Goal: Information Seeking & Learning: Learn about a topic

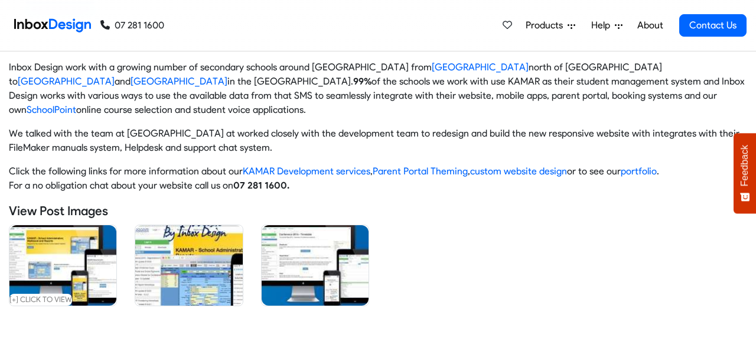
scroll to position [186, 0]
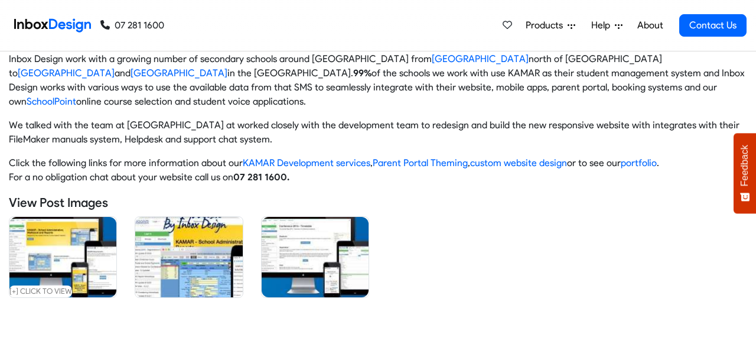
click at [193, 245] on img at bounding box center [188, 257] width 107 height 80
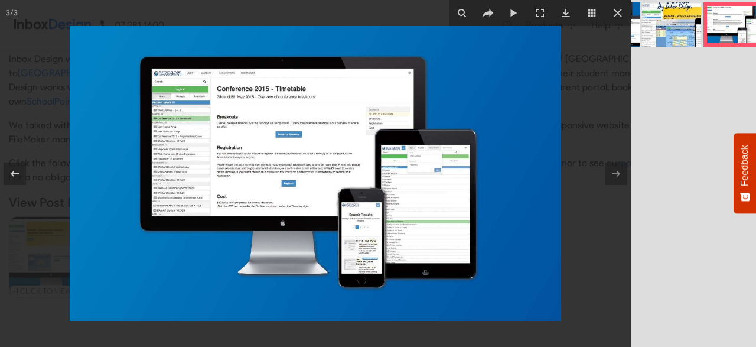
scroll to position [0, 63]
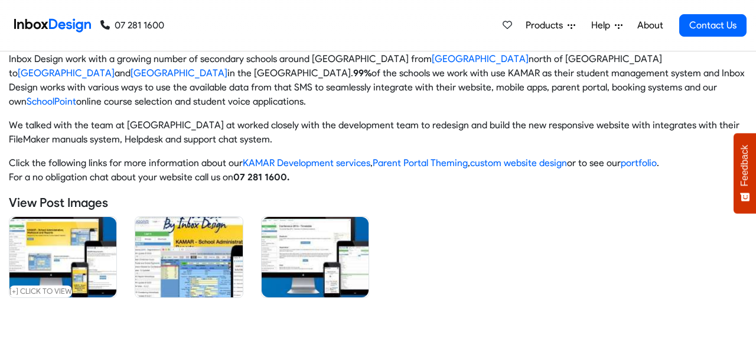
click at [74, 250] on img at bounding box center [62, 257] width 107 height 80
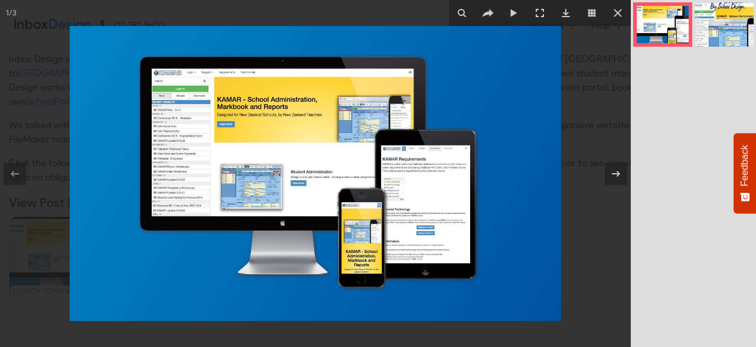
click at [347, 109] on img at bounding box center [315, 173] width 491 height 295
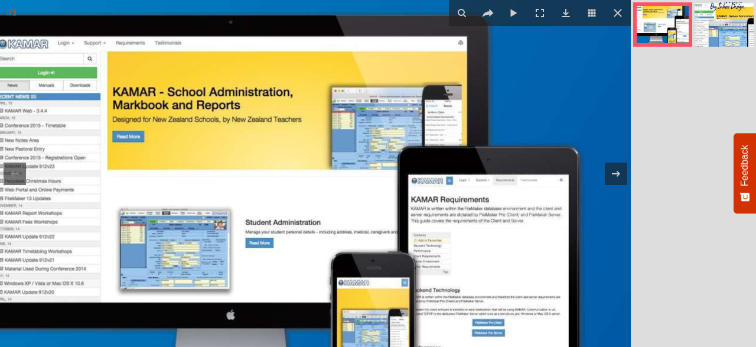
click at [347, 109] on img at bounding box center [289, 225] width 886 height 532
click at [387, 132] on img at bounding box center [289, 225] width 886 height 532
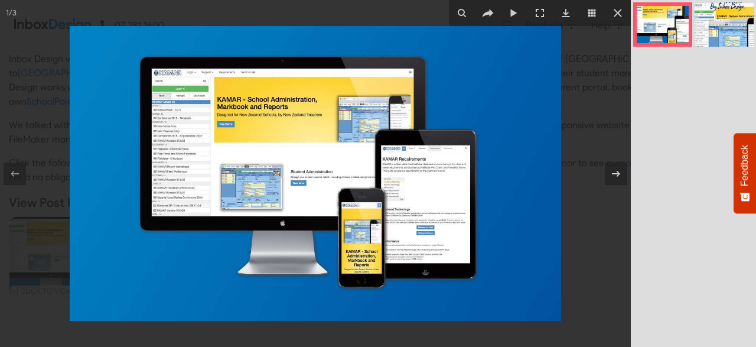
click at [387, 132] on img at bounding box center [315, 173] width 491 height 295
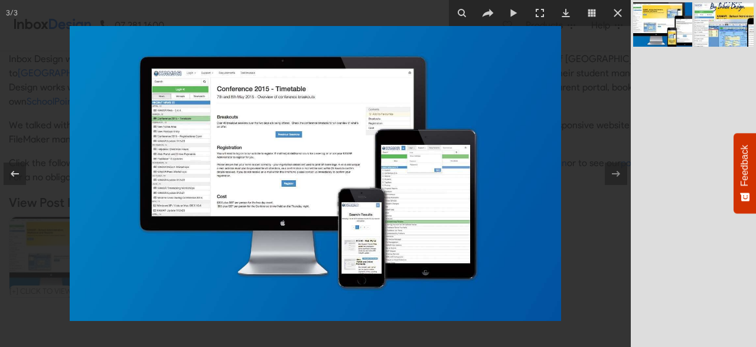
scroll to position [0, 63]
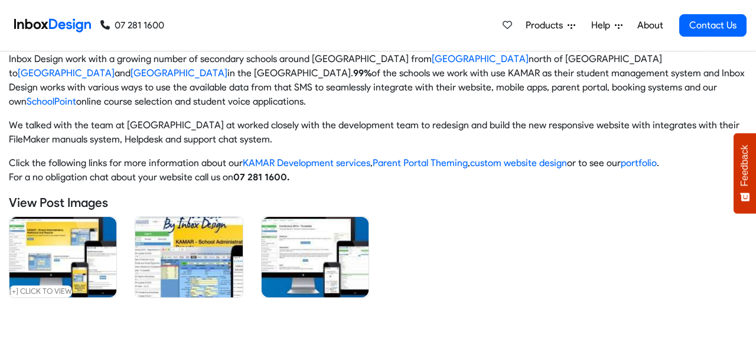
click at [311, 250] on img at bounding box center [315, 257] width 107 height 80
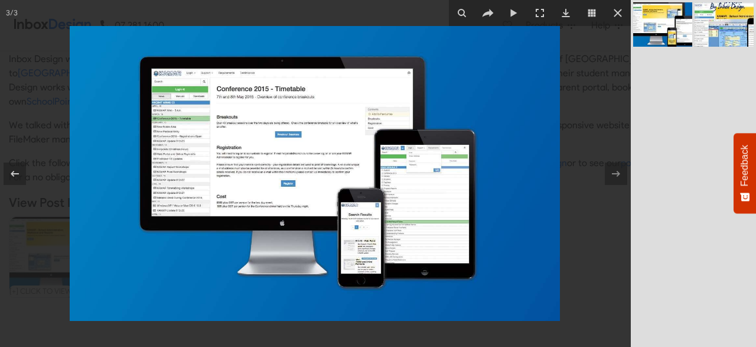
scroll to position [0, 63]
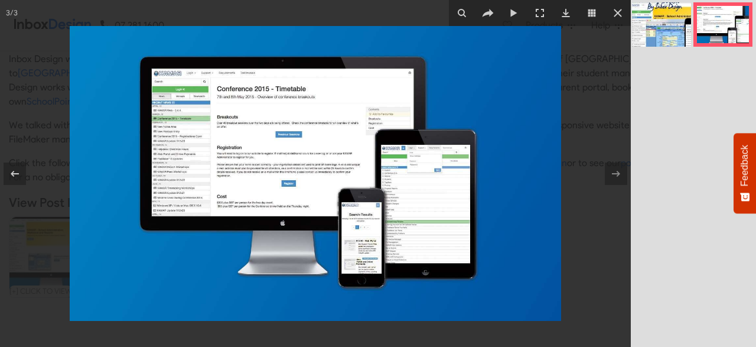
click at [196, 184] on img at bounding box center [315, 173] width 491 height 295
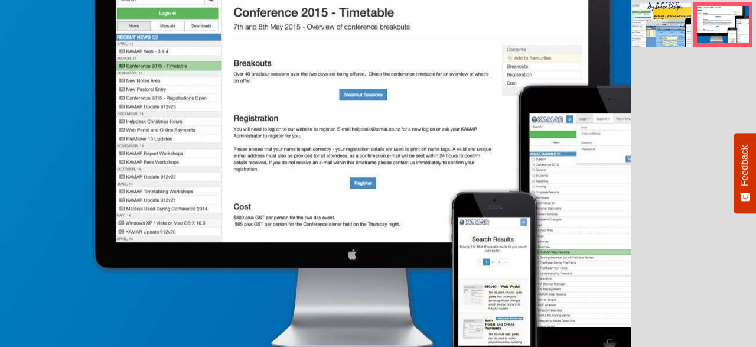
click at [196, 184] on img at bounding box center [411, 165] width 886 height 532
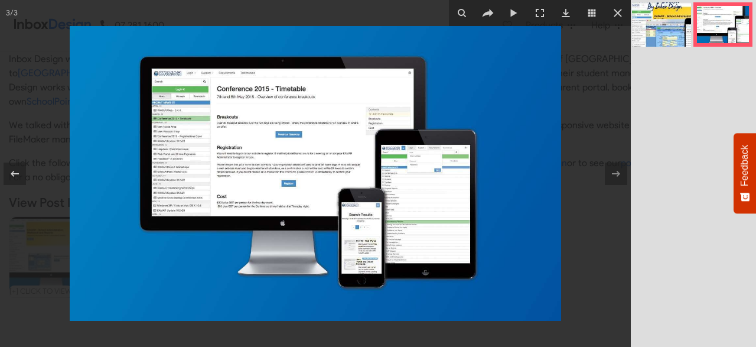
click at [196, 184] on img at bounding box center [315, 173] width 491 height 295
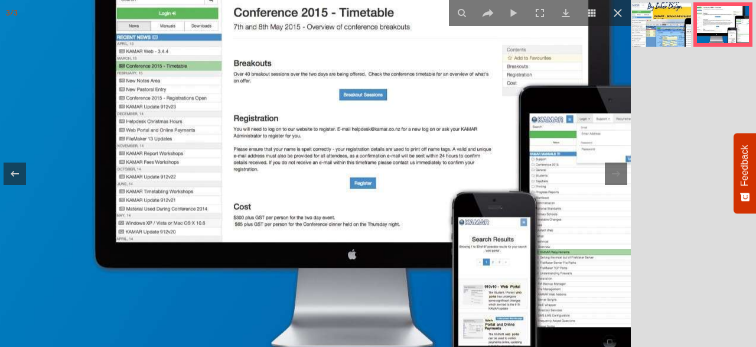
click at [196, 184] on img at bounding box center [411, 165] width 886 height 532
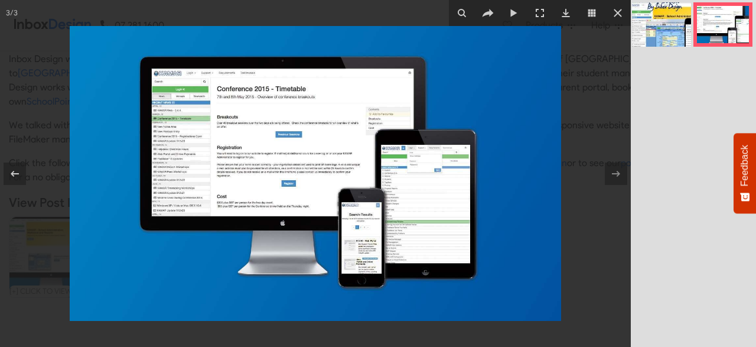
click at [196, 184] on img at bounding box center [315, 173] width 491 height 295
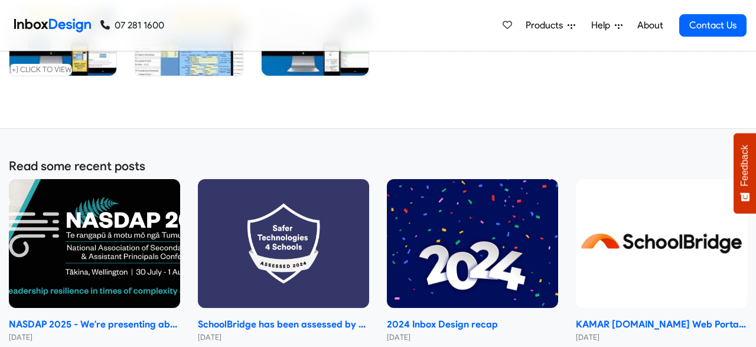
scroll to position [406, 0]
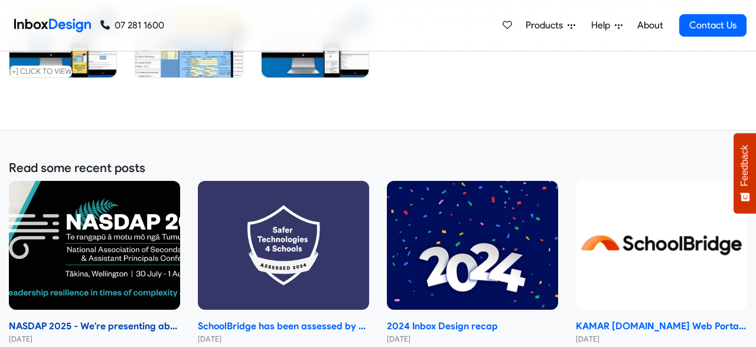
click at [138, 257] on img at bounding box center [94, 245] width 171 height 129
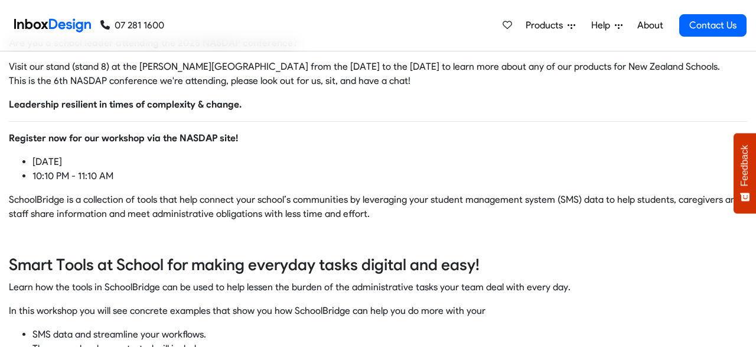
scroll to position [206, 0]
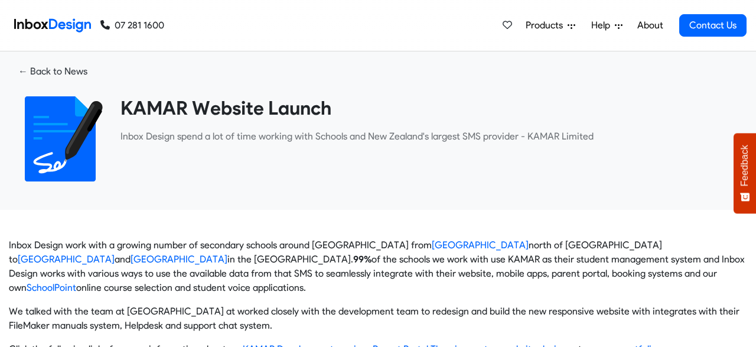
scroll to position [406, 0]
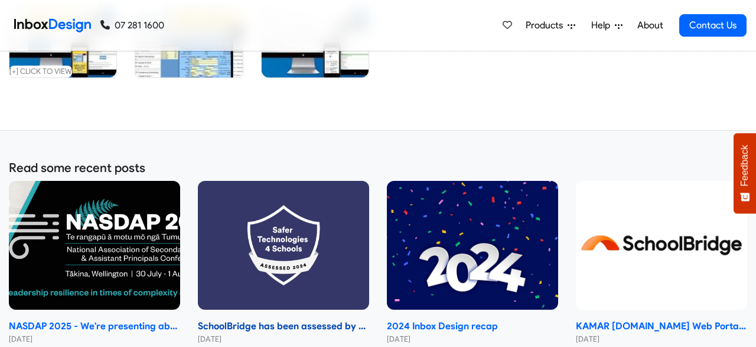
click at [260, 230] on img at bounding box center [283, 245] width 171 height 129
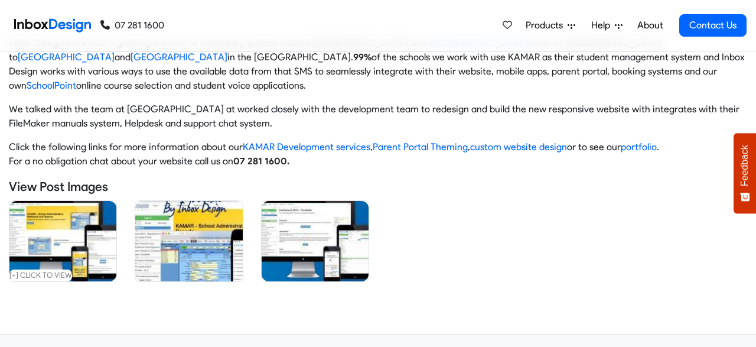
scroll to position [176, 0]
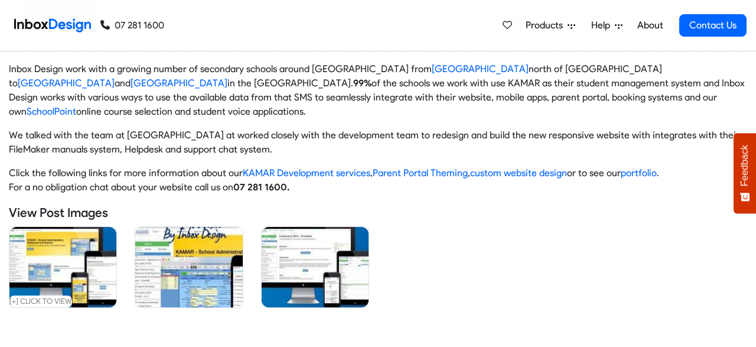
click at [57, 260] on img at bounding box center [62, 267] width 107 height 80
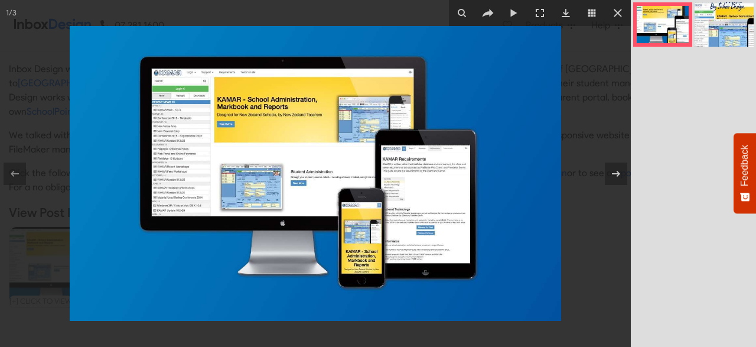
click at [227, 160] on img at bounding box center [315, 173] width 491 height 295
